Goal: Navigation & Orientation: Find specific page/section

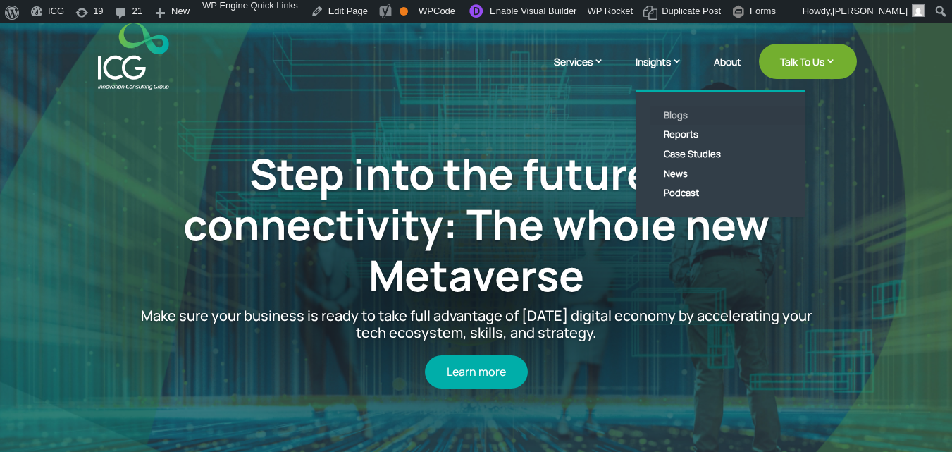
click at [669, 109] on link "Blogs" at bounding box center [731, 116] width 162 height 20
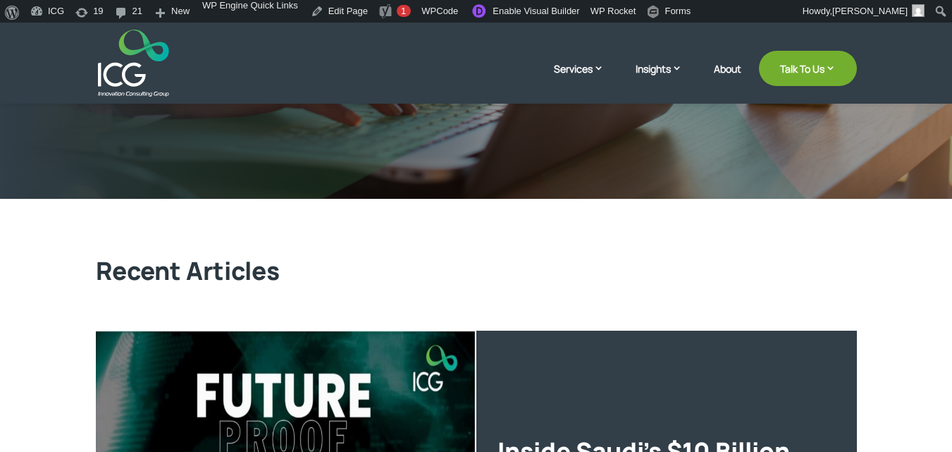
scroll to position [122, 0]
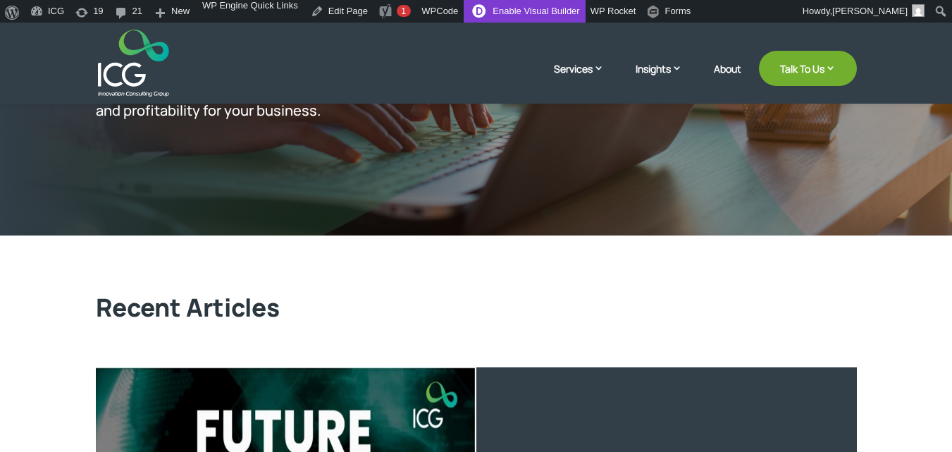
click at [551, 7] on link "Enable Visual Builder" at bounding box center [524, 11] width 121 height 23
